Goal: Communication & Community: Ask a question

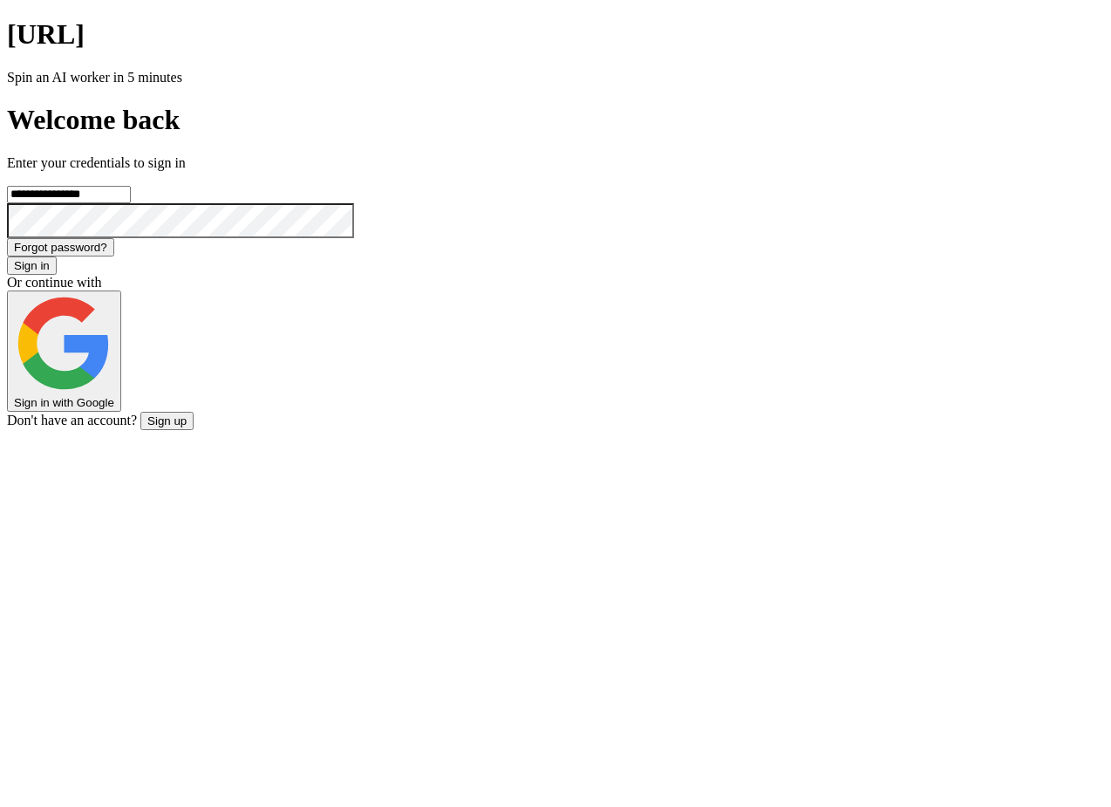
click at [57, 275] on button "Sign in" at bounding box center [32, 265] width 50 height 18
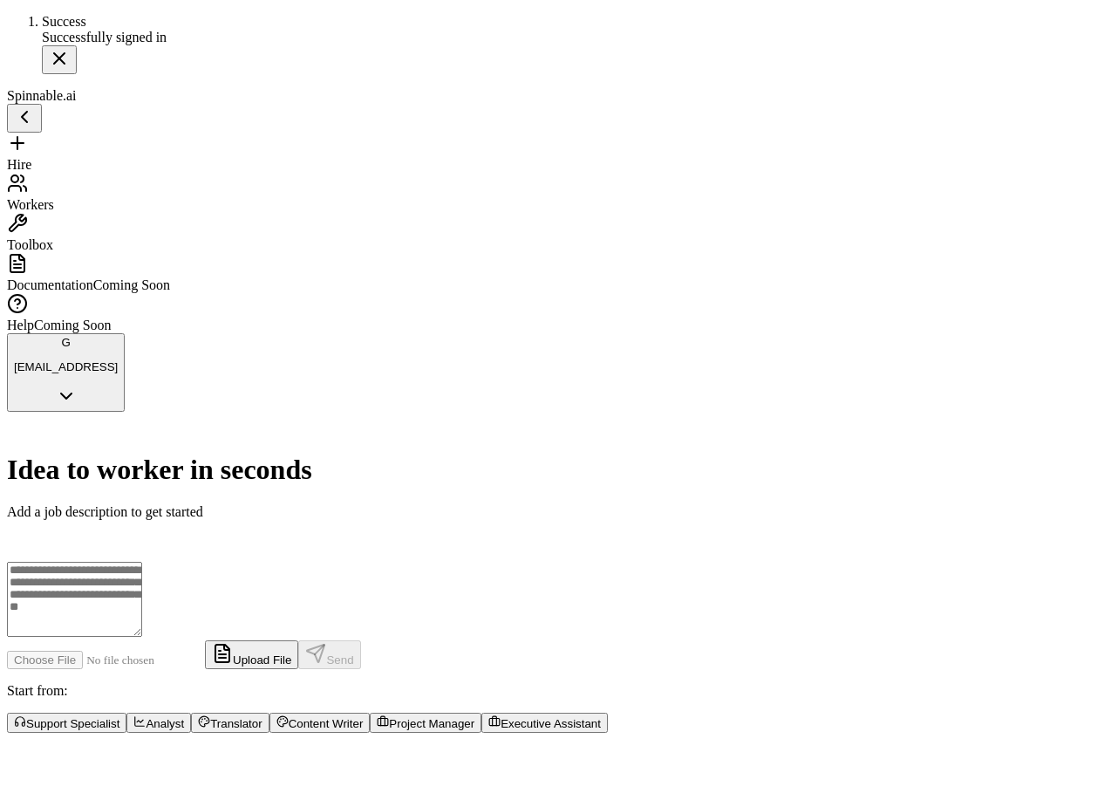
click at [54, 197] on span "Workers" at bounding box center [30, 204] width 47 height 15
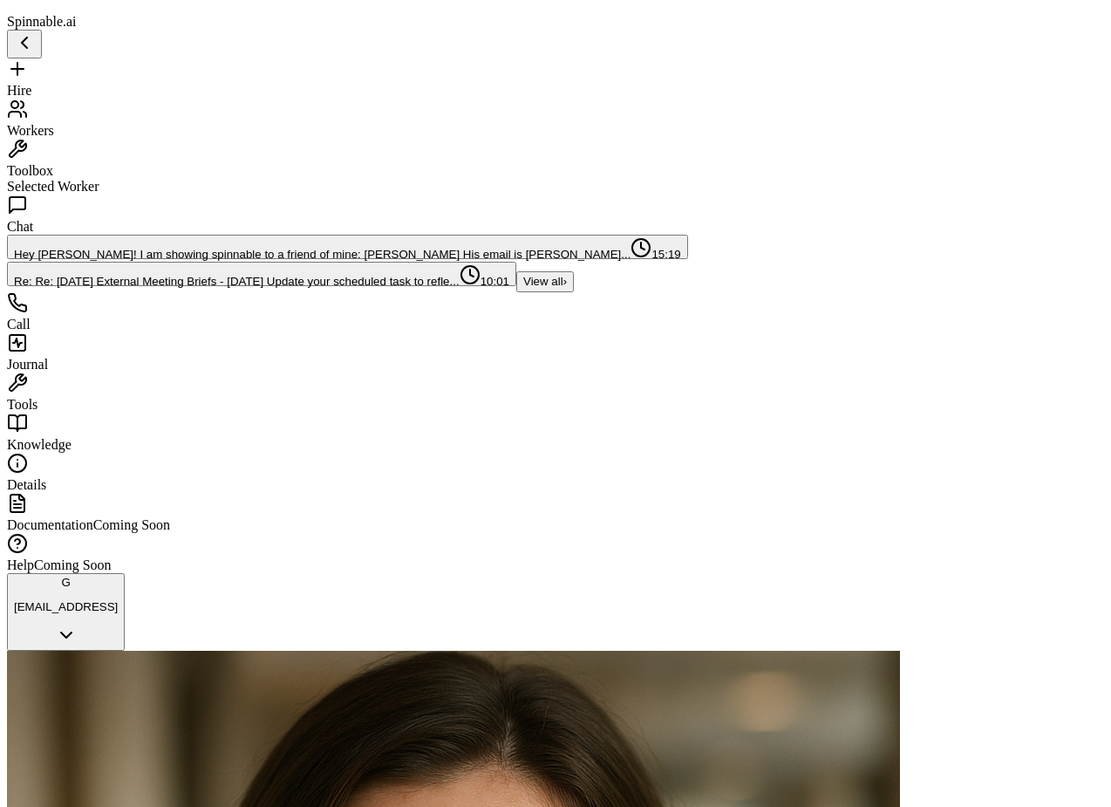
click at [37, 412] on span "Tools" at bounding box center [22, 404] width 31 height 15
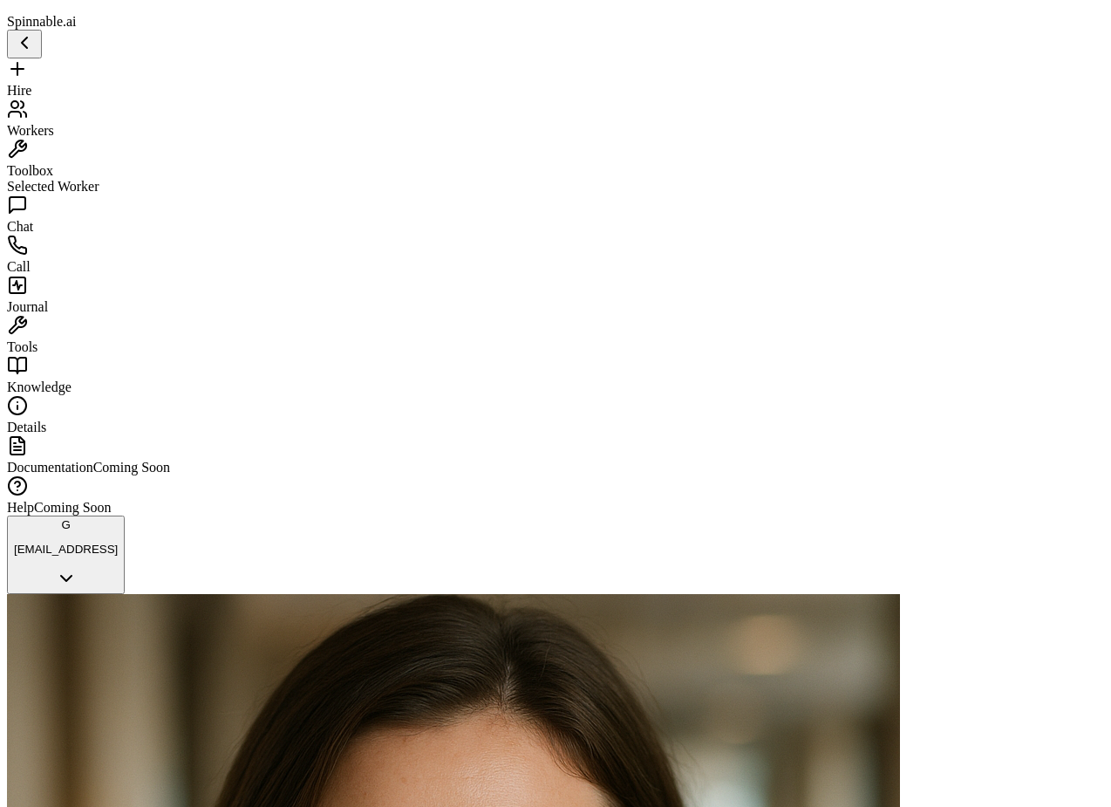
click at [33, 228] on span "Chat" at bounding box center [20, 226] width 26 height 15
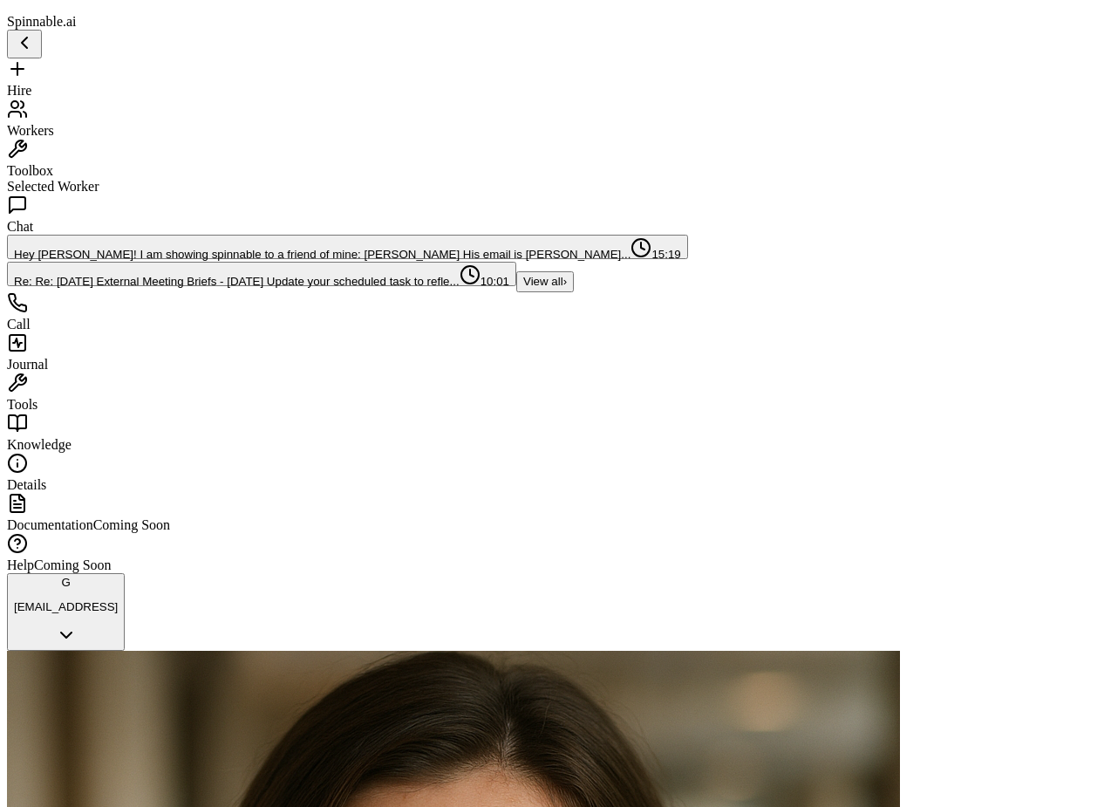
type textarea "**********"
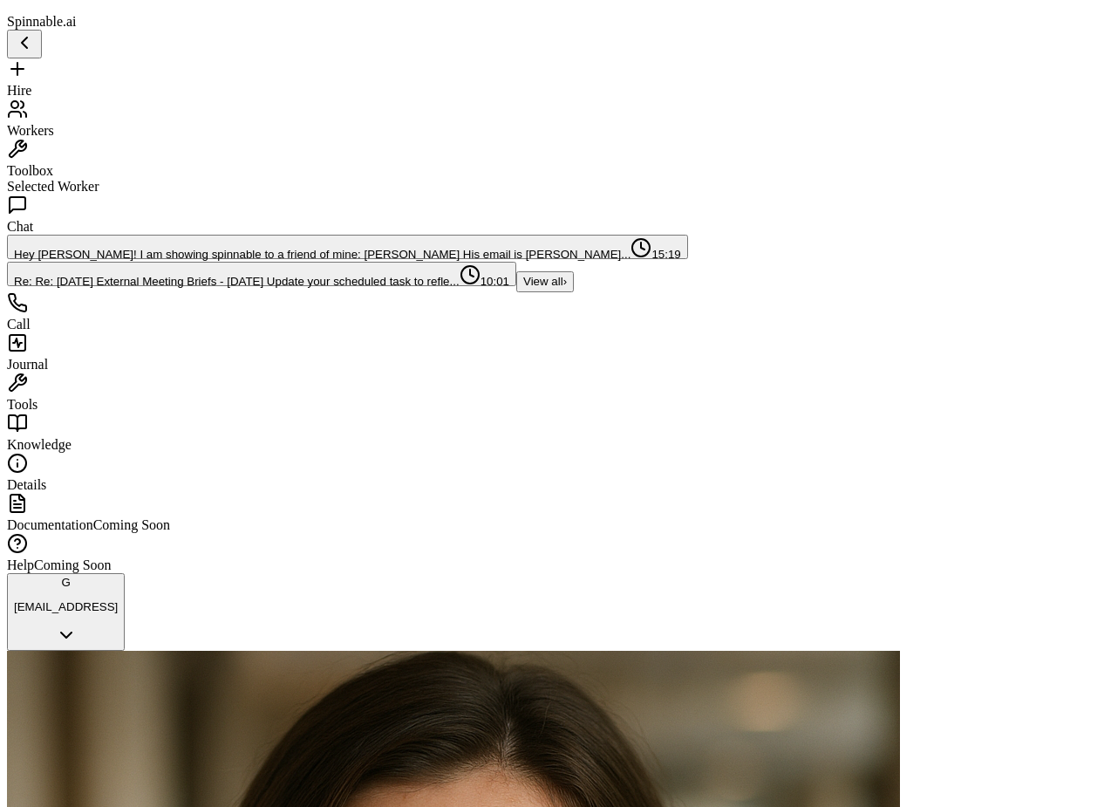
scroll to position [714, 0]
